Goal: Information Seeking & Learning: Learn about a topic

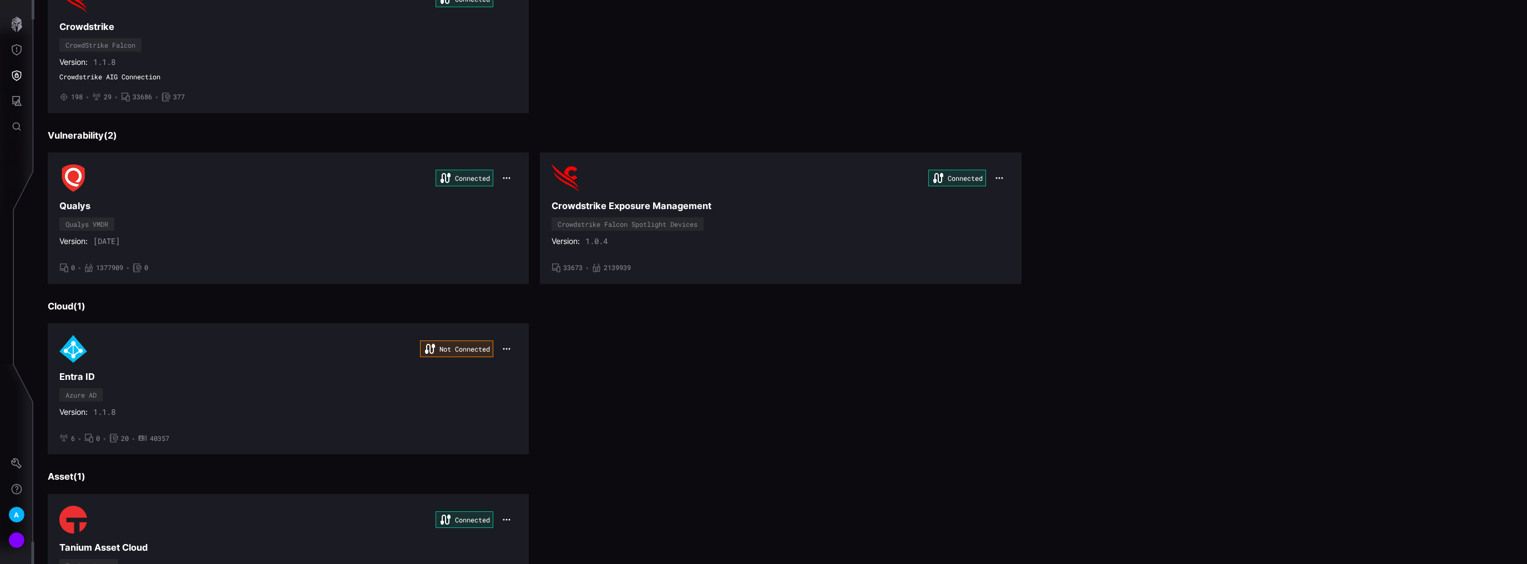
scroll to position [266, 0]
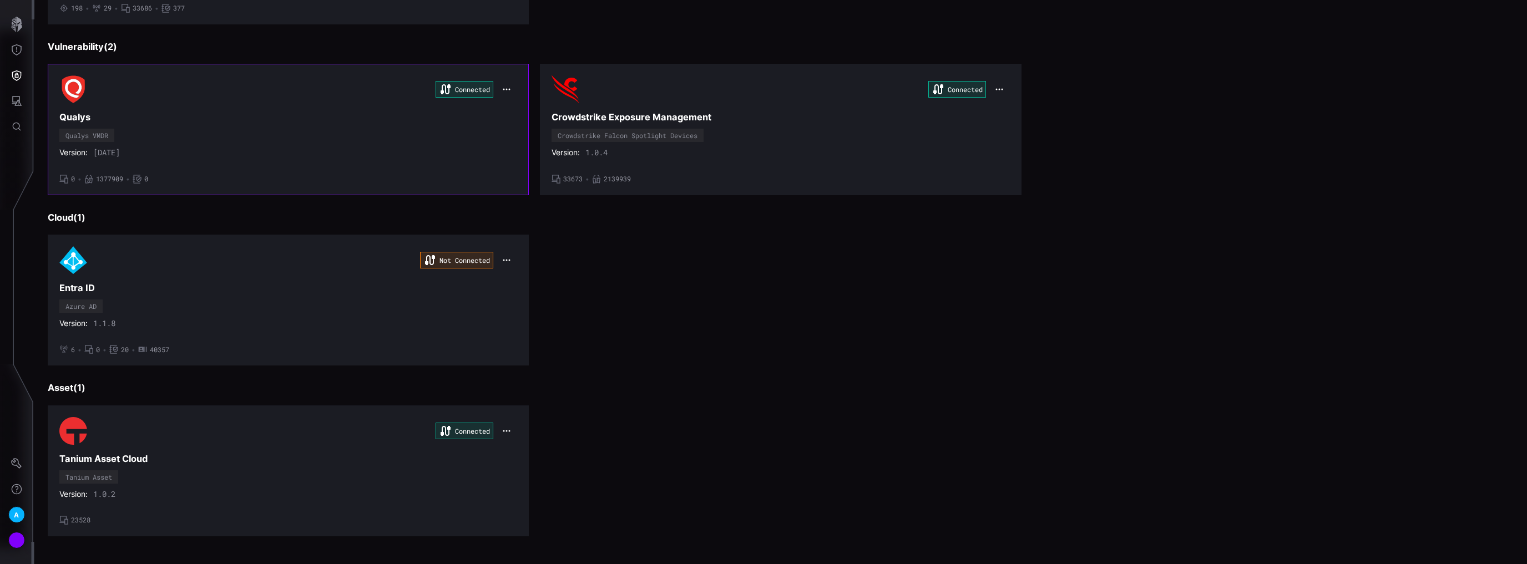
click at [483, 137] on div "Connected Qualys Qualys VMDR Version: [DATE] • 0 • 1377909 • 0" at bounding box center [288, 129] width 458 height 108
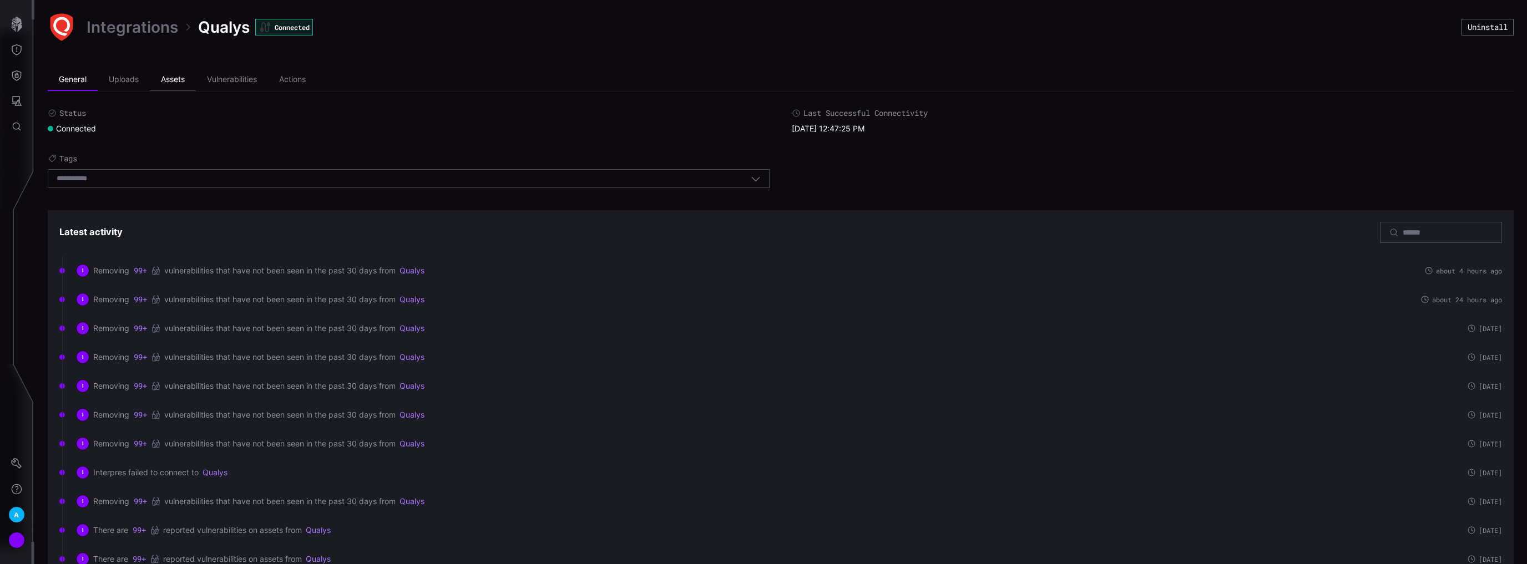
click at [174, 83] on li "Assets" at bounding box center [173, 80] width 46 height 22
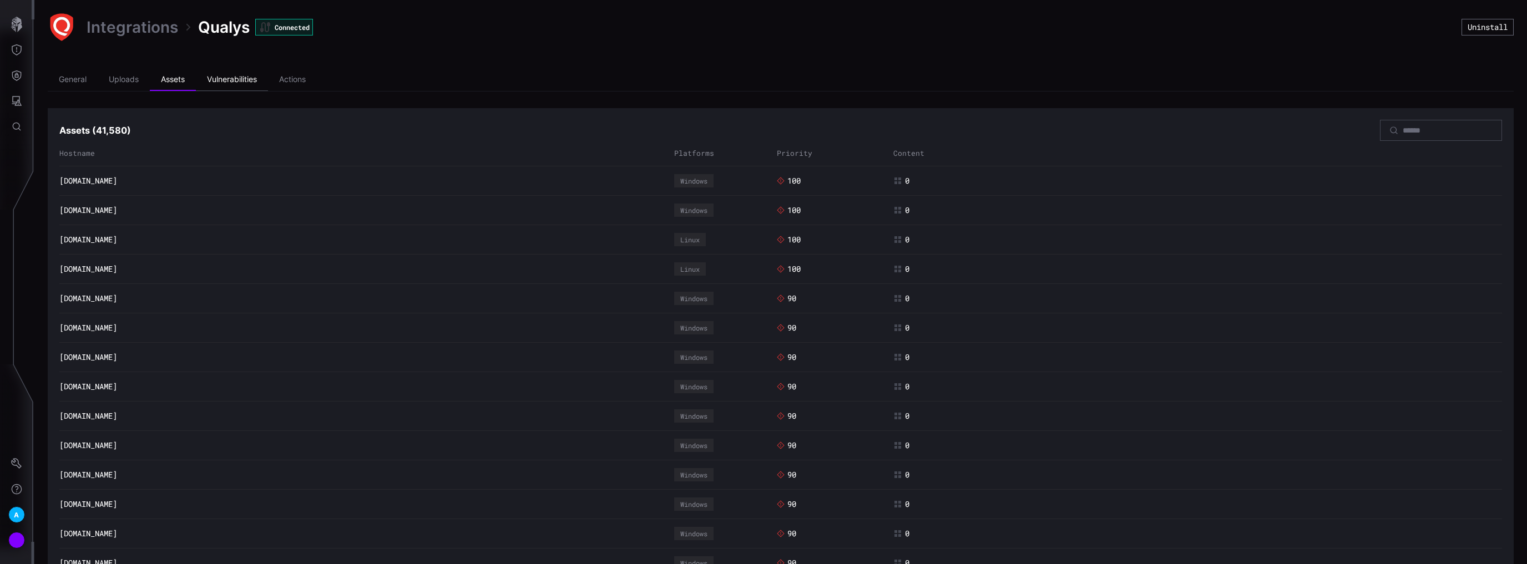
click at [244, 80] on li "Vulnerabilities" at bounding box center [232, 80] width 72 height 22
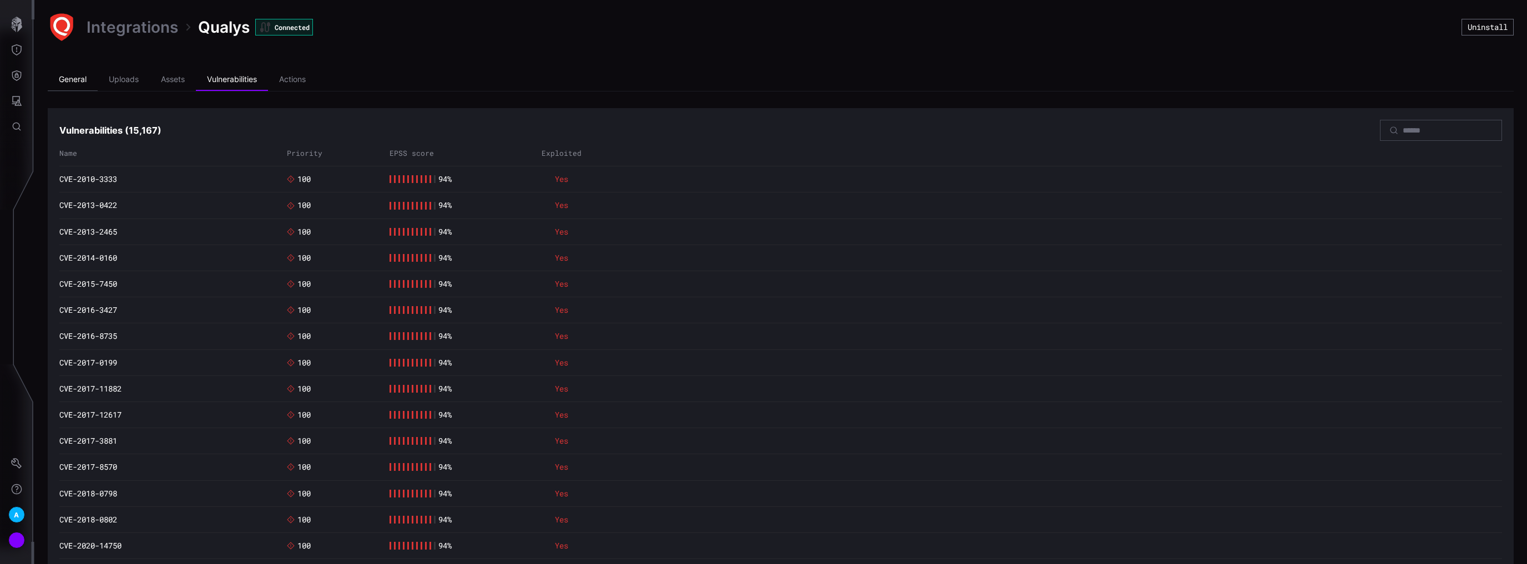
click at [84, 82] on li "General" at bounding box center [73, 80] width 50 height 22
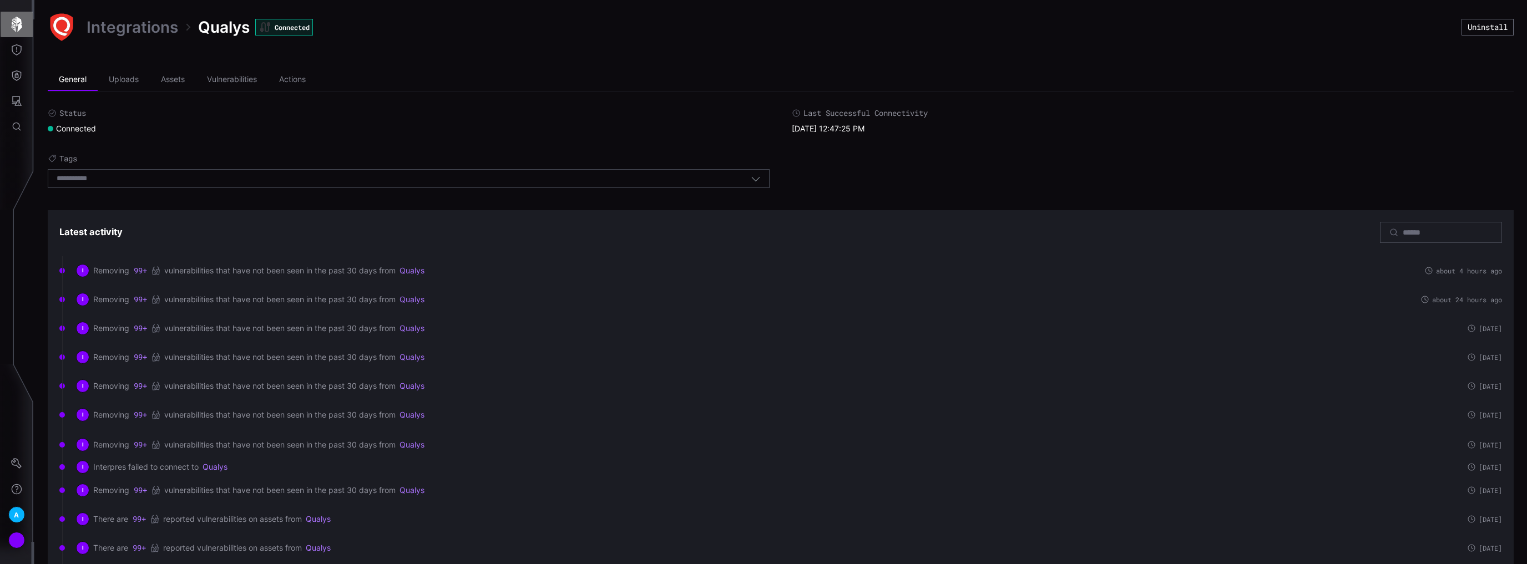
click at [15, 31] on icon "button" at bounding box center [17, 25] width 16 height 16
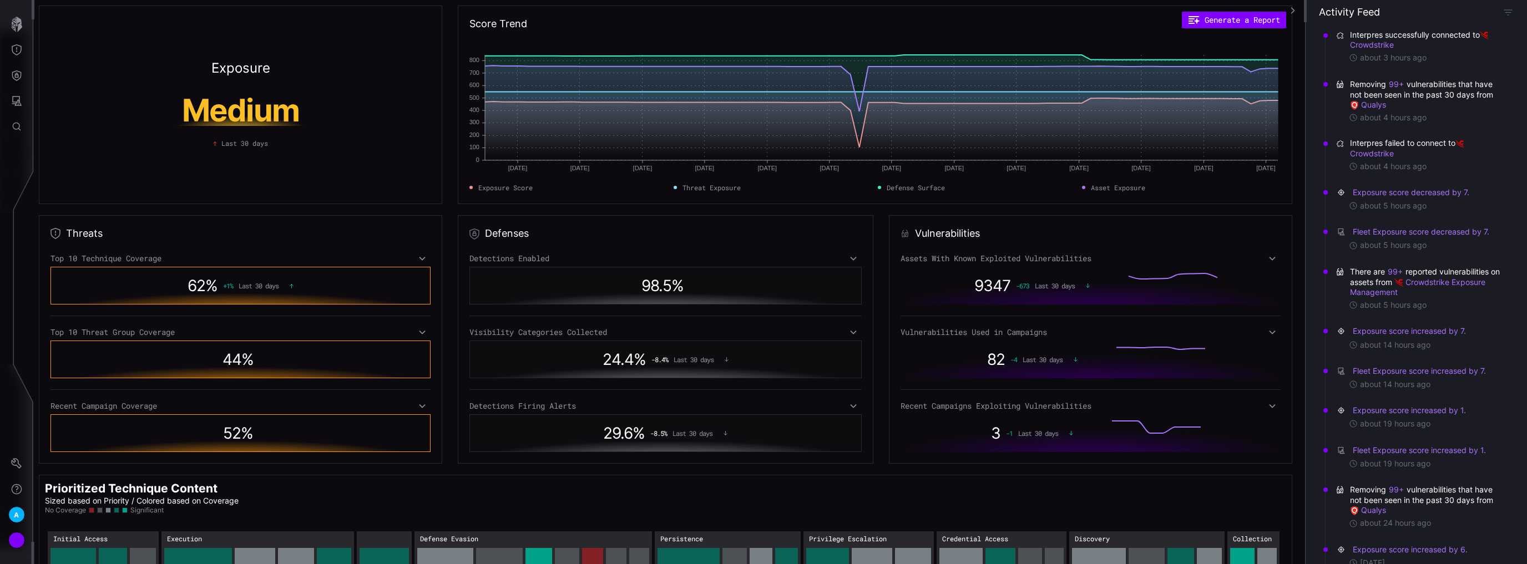
scroll to position [89, 0]
